Goal: Task Accomplishment & Management: Use online tool/utility

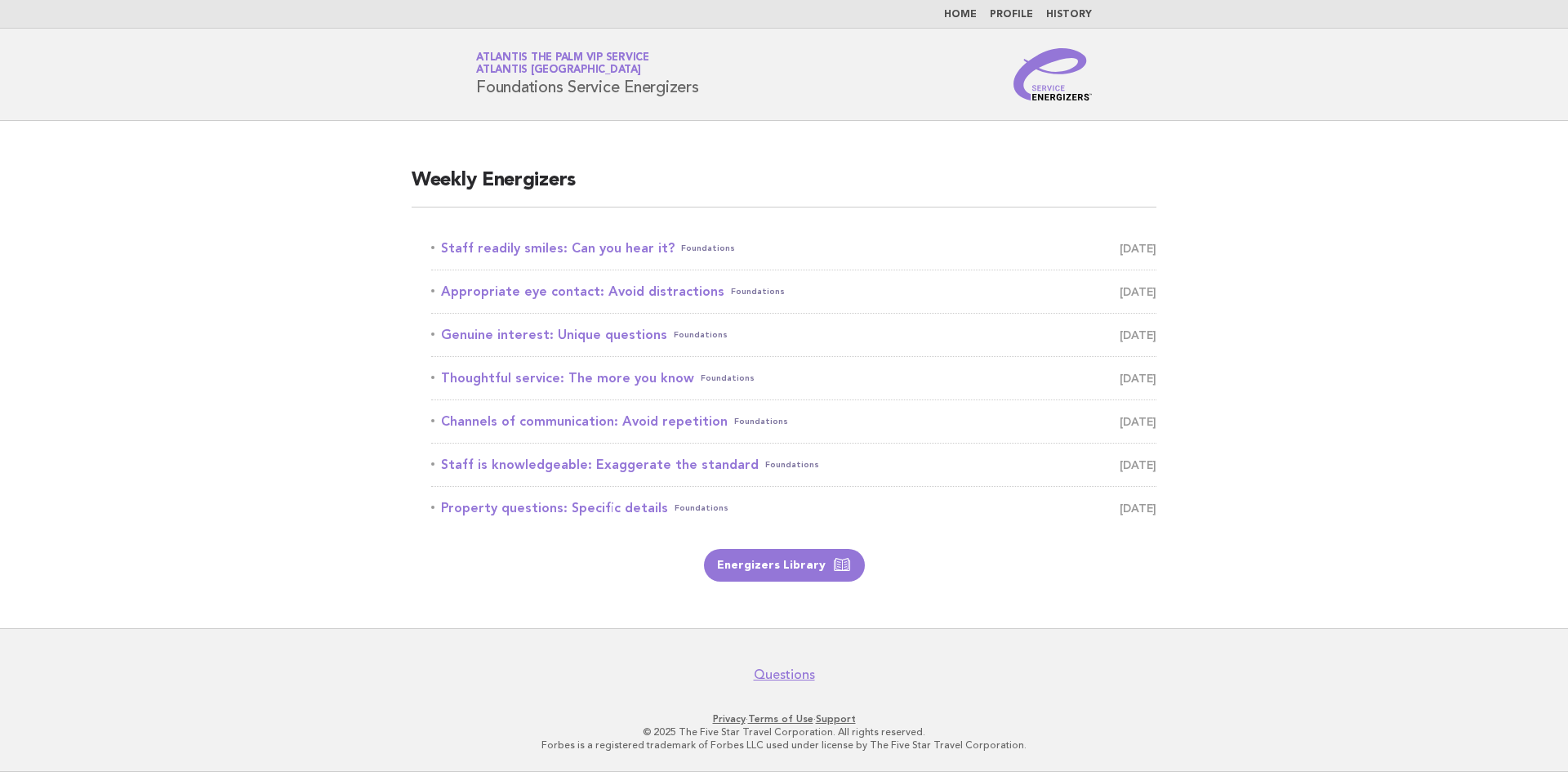
click at [552, 235] on li "Staff readily smiles: Can you hear it? Foundations September 21" at bounding box center [794, 249] width 725 height 44
click at [549, 252] on link "Staff readily smiles: Can you hear it? Foundations September 21" at bounding box center [794, 248] width 725 height 23
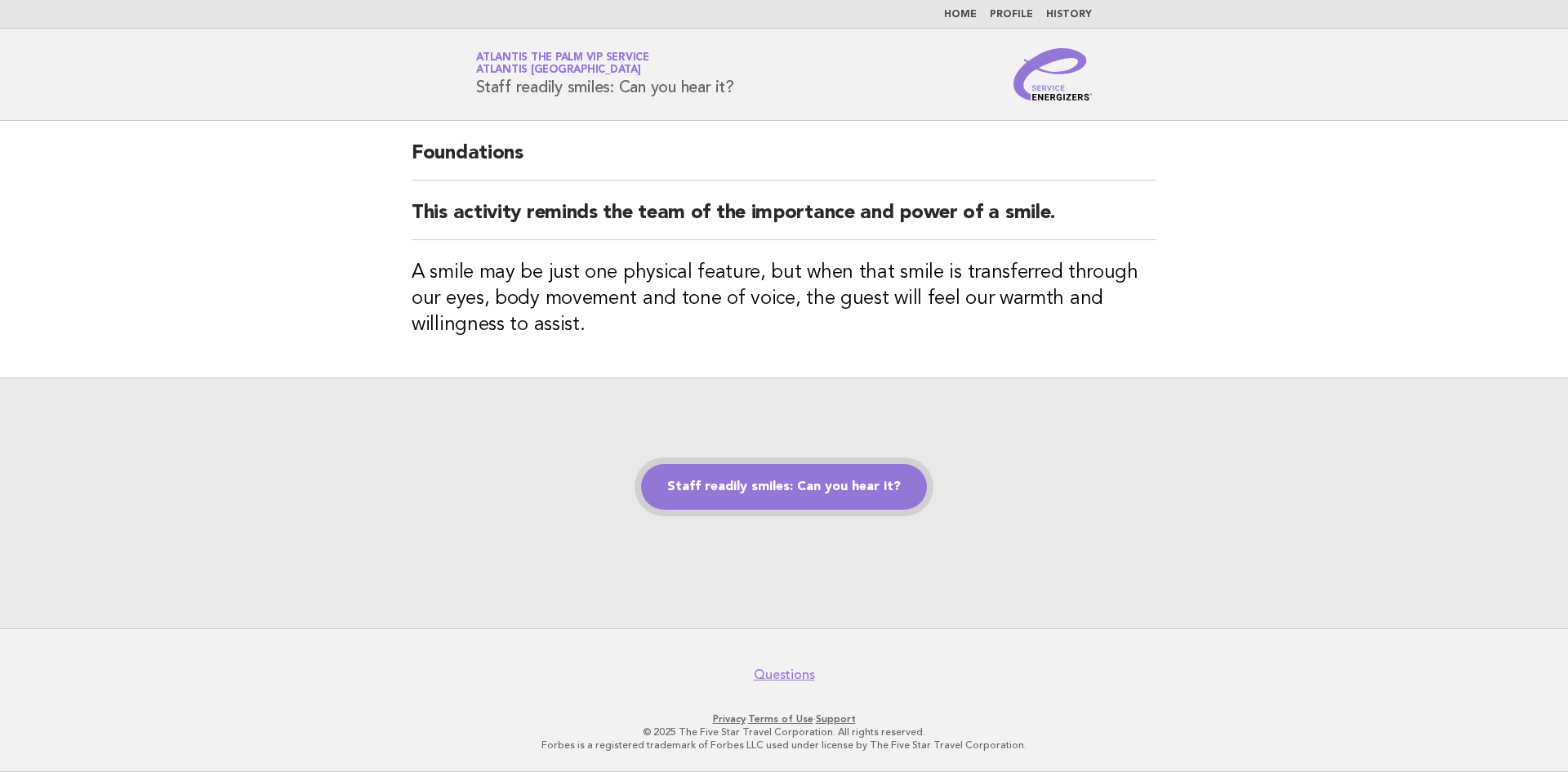
click at [773, 490] on link "Staff readily smiles: Can you hear it?" at bounding box center [784, 487] width 286 height 46
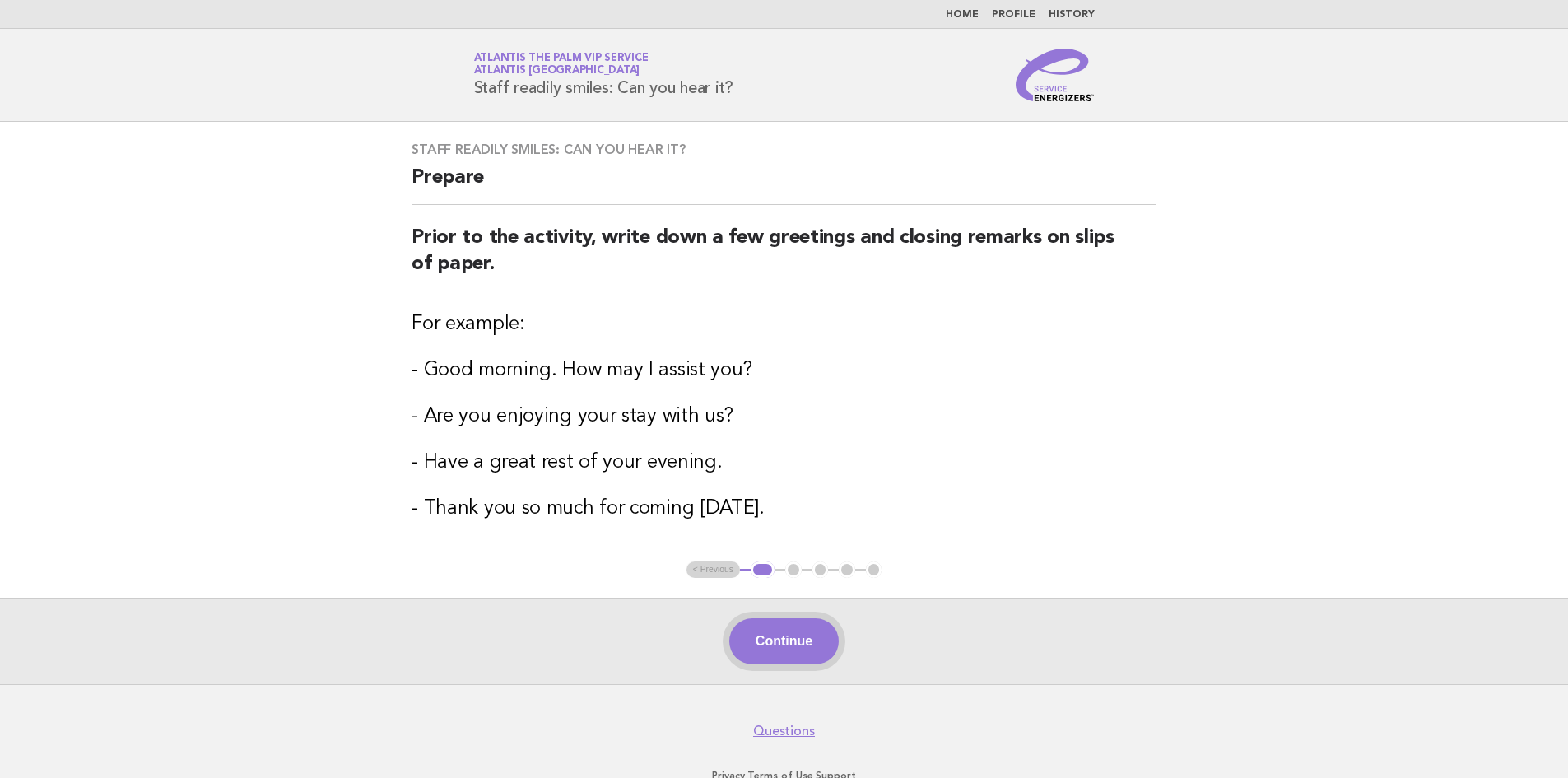
click at [810, 648] on button "Continue" at bounding box center [784, 641] width 110 height 46
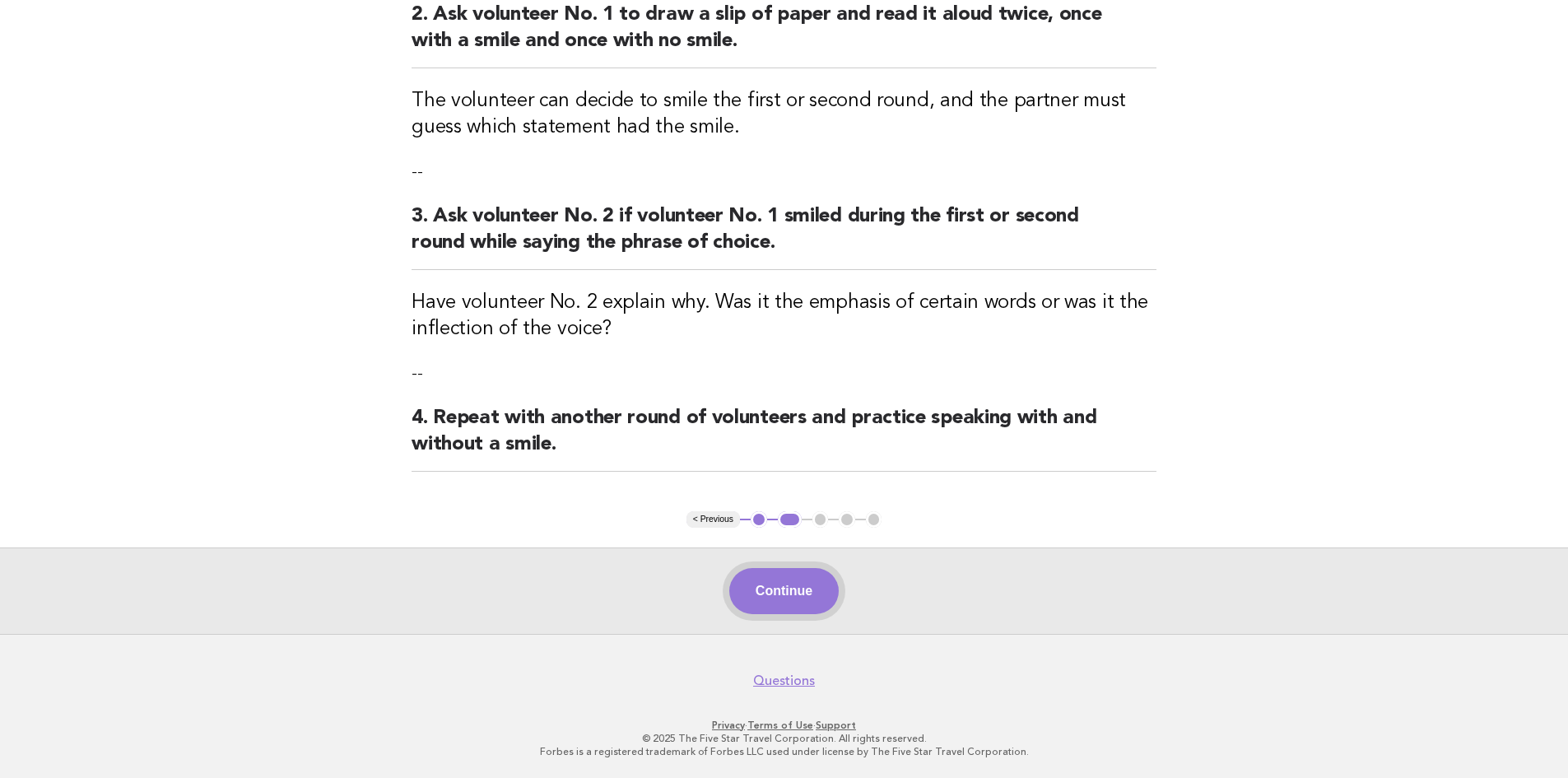
click at [776, 589] on button "Continue" at bounding box center [784, 591] width 110 height 46
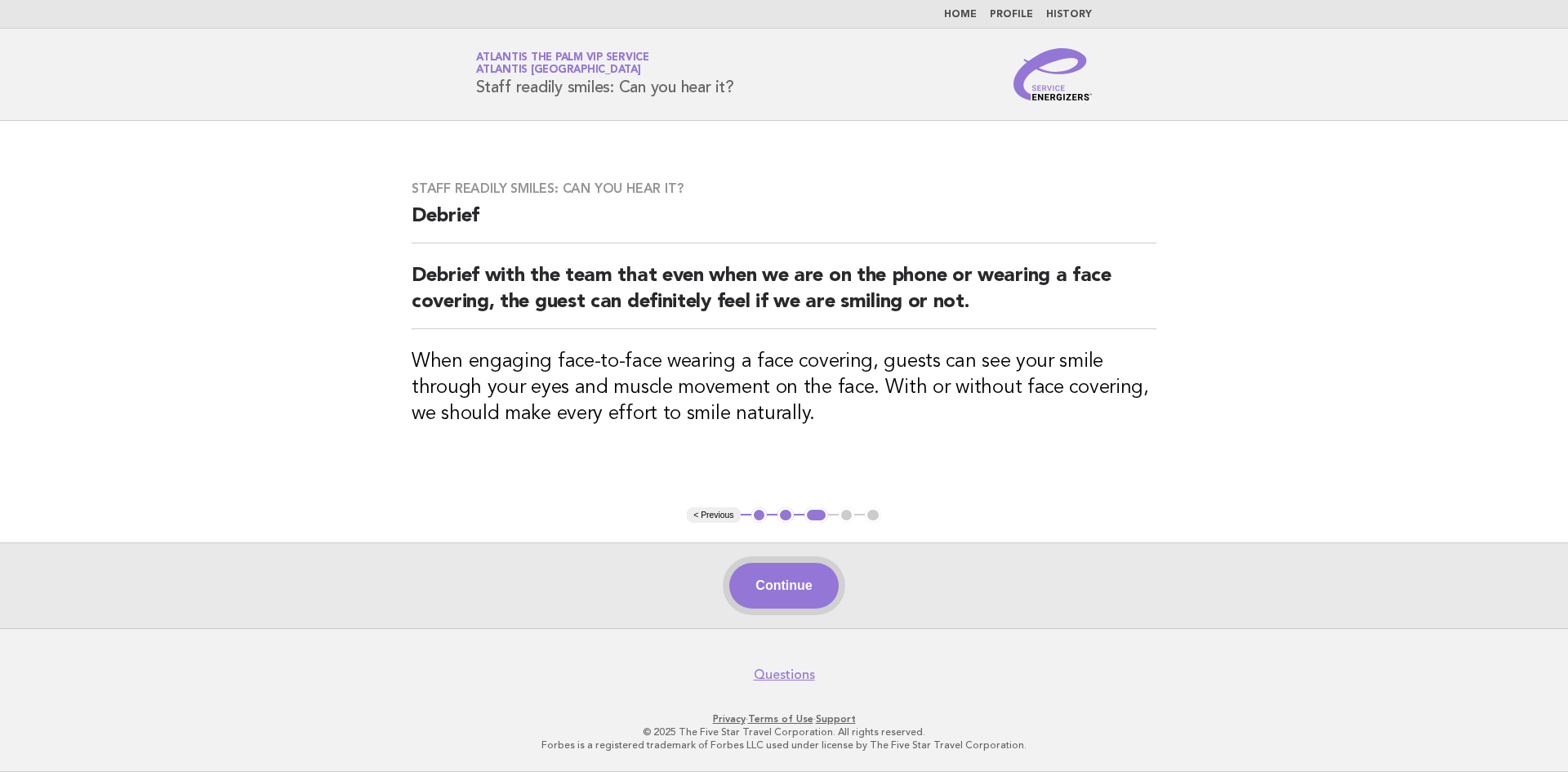
click at [765, 585] on button "Continue" at bounding box center [783, 586] width 109 height 46
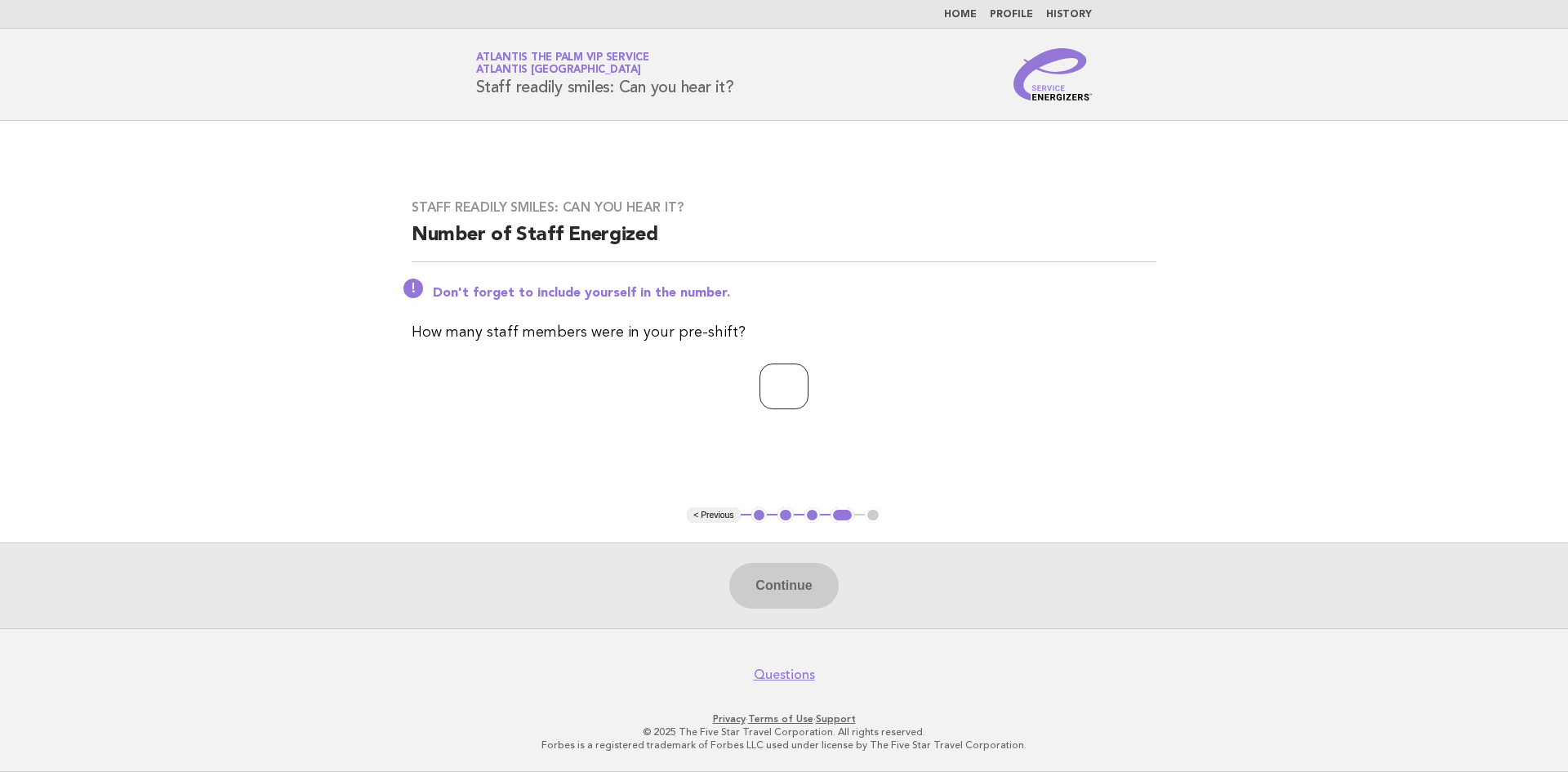
click at [781, 390] on input "number" at bounding box center [784, 386] width 49 height 46
type input "*"
click at [788, 599] on button "Continue" at bounding box center [783, 586] width 109 height 46
